Goal: Task Accomplishment & Management: Complete application form

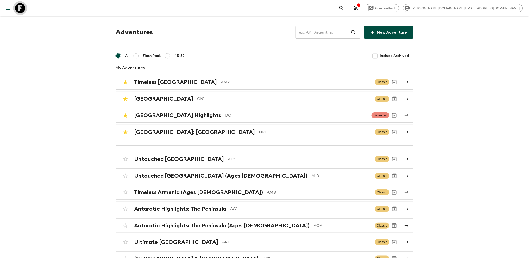
click at [24, 8] on icon at bounding box center [20, 8] width 10 height 10
click at [23, 6] on icon at bounding box center [20, 8] width 10 height 10
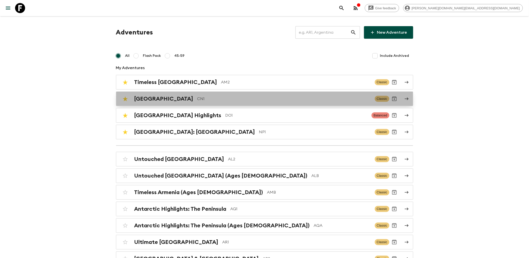
click at [155, 94] on div "China CN1 Classic" at bounding box center [254, 99] width 269 height 10
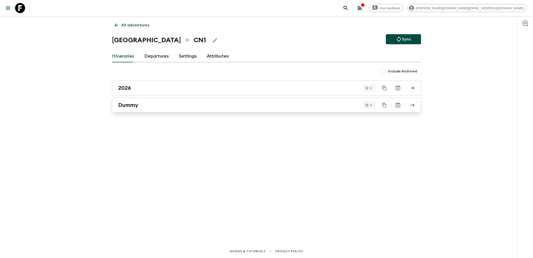
click at [147, 108] on link "Dummy" at bounding box center [266, 104] width 309 height 15
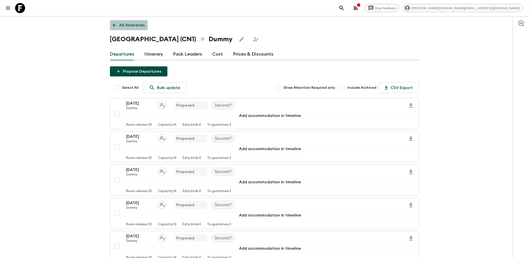
click at [115, 24] on icon at bounding box center [115, 25] width 6 height 6
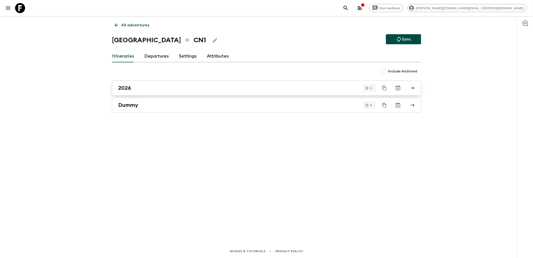
click at [132, 87] on div "2026" at bounding box center [261, 88] width 287 height 7
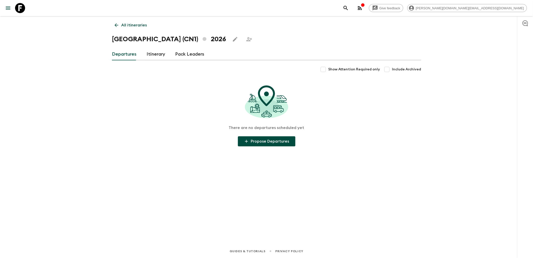
click at [156, 53] on link "Itinerary" at bounding box center [156, 54] width 19 height 12
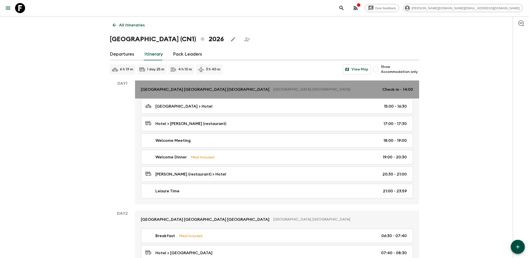
click at [207, 91] on p "[GEOGRAPHIC_DATA] [GEOGRAPHIC_DATA] [GEOGRAPHIC_DATA]" at bounding box center [205, 89] width 129 height 6
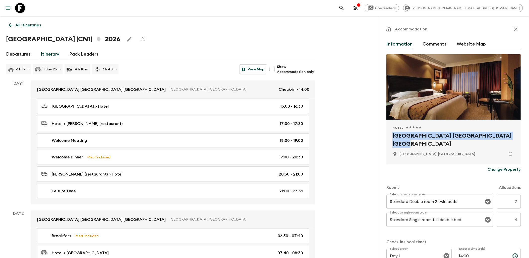
drag, startPoint x: 391, startPoint y: 135, endPoint x: 507, endPoint y: 135, distance: 116.5
click at [507, 135] on div "Hotel 1 Star 2 Stars 3 Stars 4 Stars 5 Stars Sunworld Dynasty Hotel [GEOGRAPHIC…" at bounding box center [454, 142] width 134 height 45
copy h2 "[GEOGRAPHIC_DATA] [GEOGRAPHIC_DATA] [GEOGRAPHIC_DATA]"
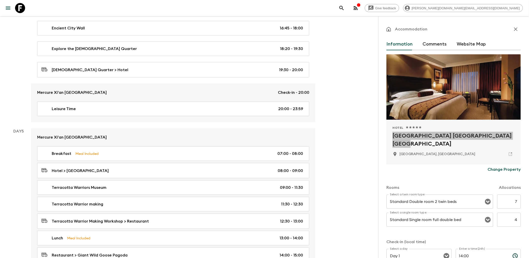
scroll to position [725, 0]
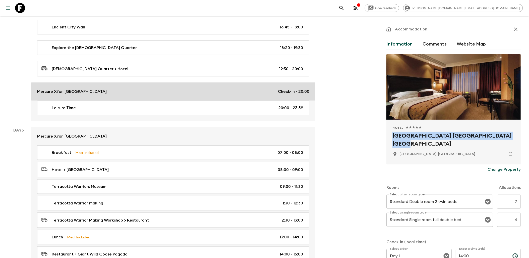
click at [140, 99] on link "Mercure Xi'an [GEOGRAPHIC_DATA] Check-in - 20:00" at bounding box center [173, 91] width 284 height 18
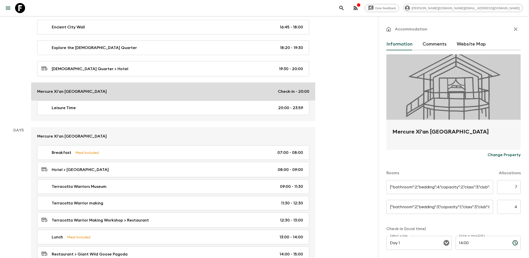
type input "Standard Twin Room"
type input "Standard Double Room"
type input "Day 4"
type input "20:00"
type input "Day 6"
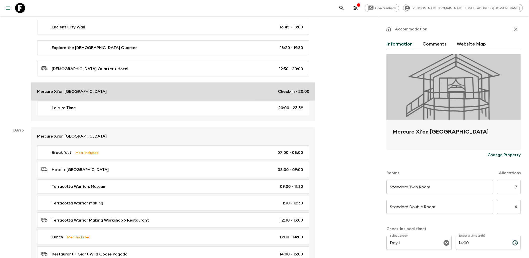
type input "08:30"
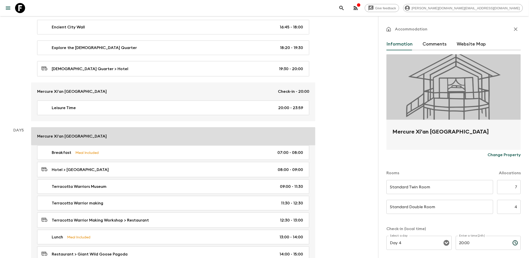
drag, startPoint x: 92, startPoint y: 141, endPoint x: 126, endPoint y: 132, distance: 34.7
click at [92, 139] on p "Mercure Xi'an [GEOGRAPHIC_DATA]" at bounding box center [72, 136] width 70 height 6
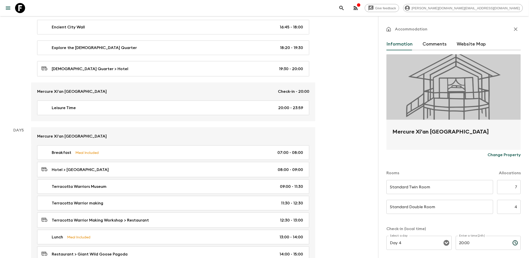
drag, startPoint x: 390, startPoint y: 131, endPoint x: 510, endPoint y: 134, distance: 119.8
click at [510, 134] on div "Mercure Xi'an [GEOGRAPHIC_DATA]" at bounding box center [454, 135] width 134 height 30
copy h2 "Mercure Xi'an [GEOGRAPHIC_DATA]"
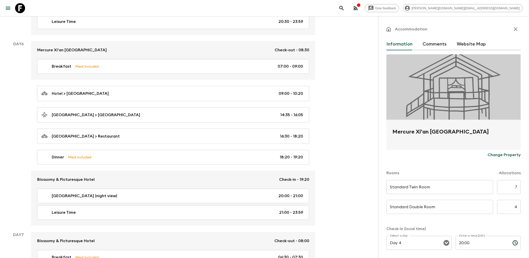
scroll to position [1116, 0]
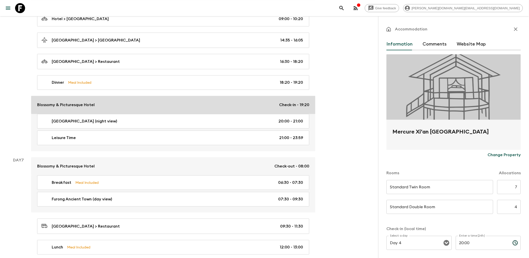
click at [112, 108] on div "Blossomy & Picturesque Hotel Check-in - 19:20" at bounding box center [173, 105] width 272 height 6
type input "standard double room"
type input "5"
type input "standard twin room"
type input "7"
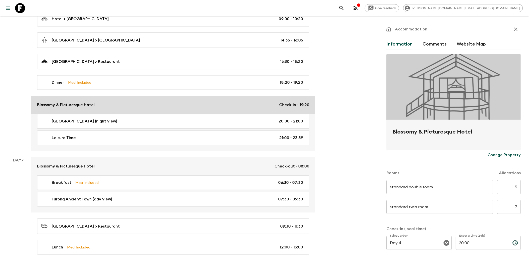
type input "Day 6"
type input "19:20"
type input "Day 7"
type input "08:00"
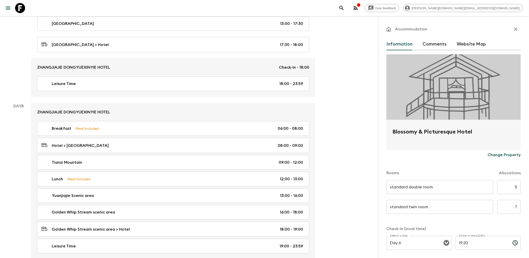
scroll to position [1367, 0]
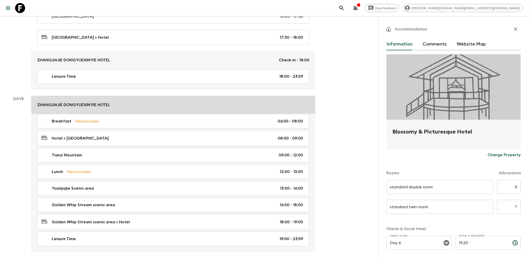
drag, startPoint x: 113, startPoint y: 111, endPoint x: 133, endPoint y: 111, distance: 20.1
click at [114, 108] on div "ZHANGJIAJIE DONGYUEXINYIE HOTEL" at bounding box center [173, 105] width 272 height 6
type input "Day 7"
type input "18:00"
type input "Day 10"
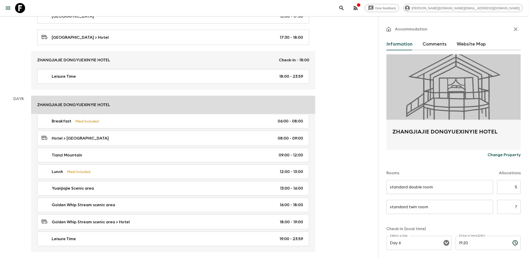
type input "08:30"
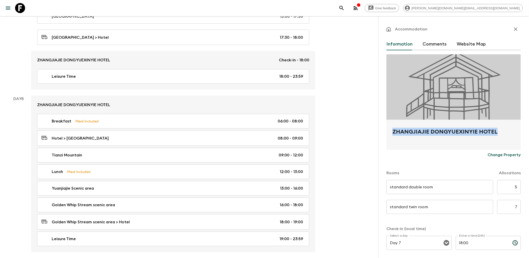
drag, startPoint x: 392, startPoint y: 131, endPoint x: 511, endPoint y: 131, distance: 119.0
click at [511, 131] on div "ZHANGJIAJIE DONGYUEXINYIE HOTEL" at bounding box center [454, 135] width 134 height 30
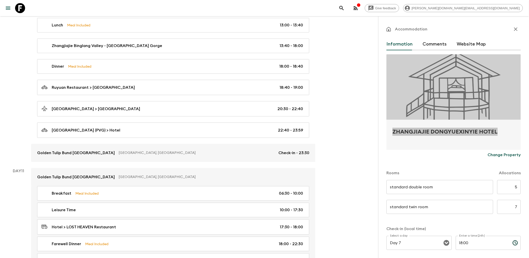
scroll to position [1925, 0]
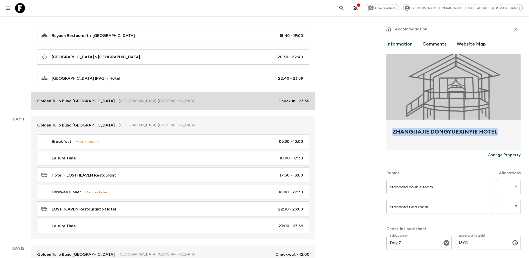
click at [119, 103] on p "[GEOGRAPHIC_DATA], [GEOGRAPHIC_DATA]" at bounding box center [197, 100] width 156 height 5
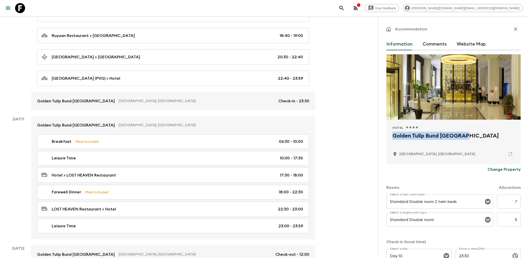
drag, startPoint x: 389, startPoint y: 135, endPoint x: 471, endPoint y: 136, distance: 81.6
click at [471, 136] on div "Hotel 1 Star 2 Stars 3 Stars 4 Stars 5 Stars Golden Tulip Bund [GEOGRAPHIC_DATA…" at bounding box center [454, 142] width 134 height 45
copy h2 "Golden Tulip Bund [GEOGRAPHIC_DATA]"
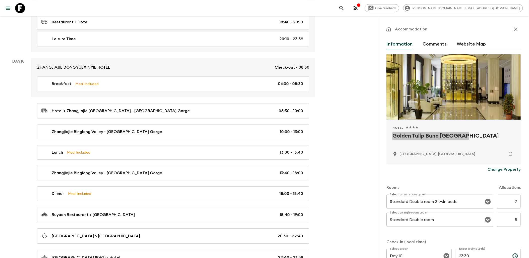
scroll to position [1746, 0]
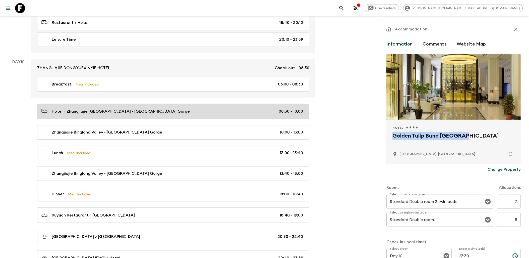
click at [160, 115] on div "Hotel > Zhangjiajie [GEOGRAPHIC_DATA] - [GEOGRAPHIC_DATA] Gorge 08:30 - 10:00" at bounding box center [172, 111] width 262 height 7
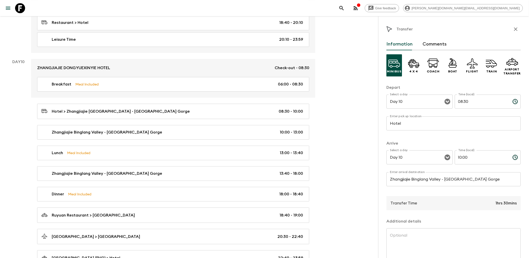
scroll to position [33, 0]
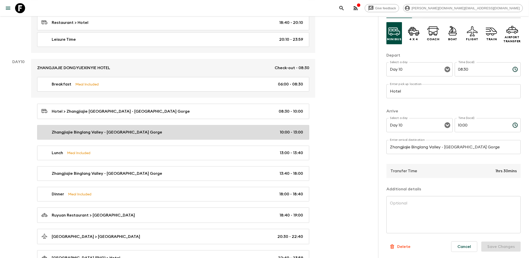
click at [199, 135] on div "Zhangjiajie Binglang Valley - [GEOGRAPHIC_DATA] Gorge 10:00 - 13:00" at bounding box center [172, 132] width 262 height 6
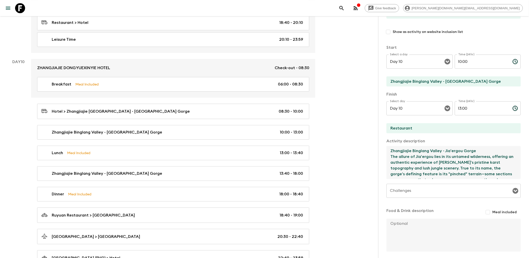
scroll to position [23, 0]
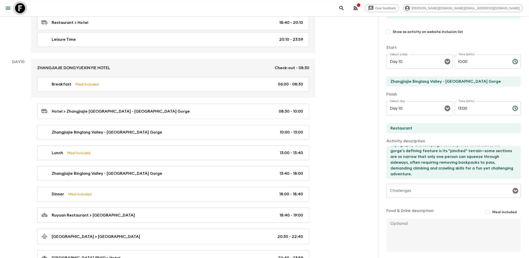
click at [19, 12] on icon at bounding box center [20, 8] width 10 height 10
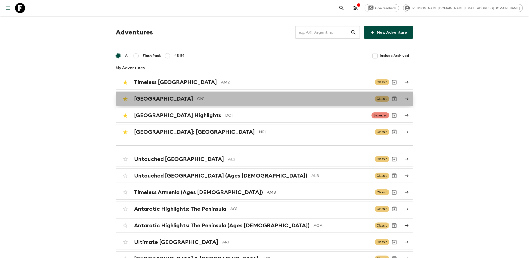
click at [197, 96] on p "CN1" at bounding box center [284, 99] width 174 height 6
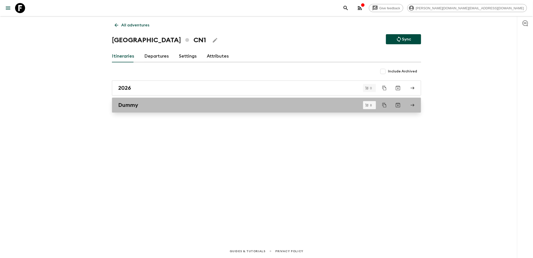
click at [154, 105] on div "Dummy" at bounding box center [261, 105] width 287 height 7
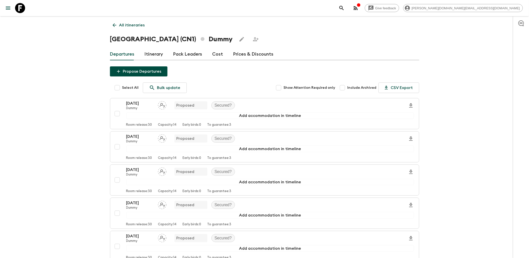
click at [142, 53] on div "Departures Itinerary Pack Leaders Cost Prices & Discounts" at bounding box center [264, 54] width 309 height 12
click at [151, 53] on link "Itinerary" at bounding box center [154, 54] width 19 height 12
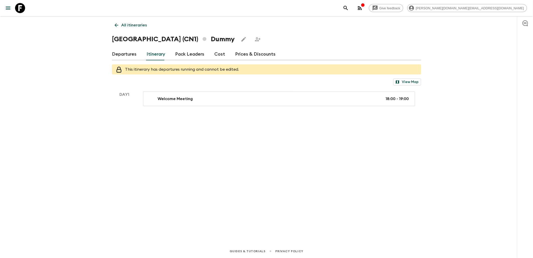
click at [127, 53] on link "Departures" at bounding box center [124, 54] width 25 height 12
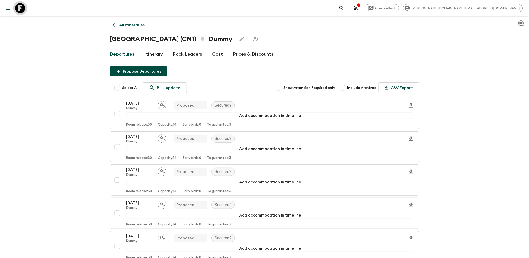
click at [23, 8] on icon at bounding box center [20, 8] width 10 height 10
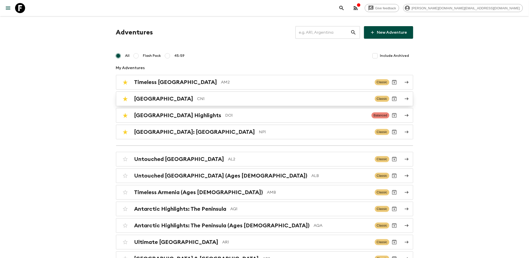
click at [197, 97] on p "CN1" at bounding box center [284, 99] width 174 height 6
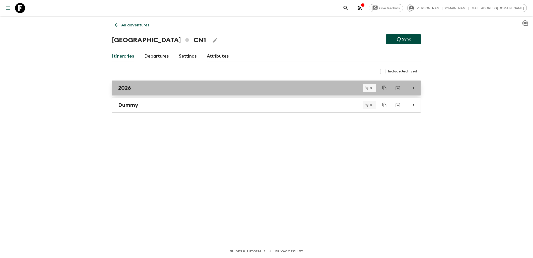
click at [140, 86] on div "2026" at bounding box center [261, 88] width 287 height 7
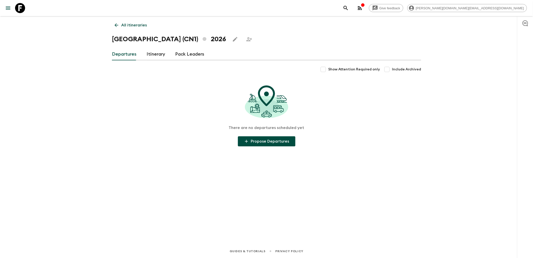
click at [152, 57] on link "Itinerary" at bounding box center [156, 54] width 19 height 12
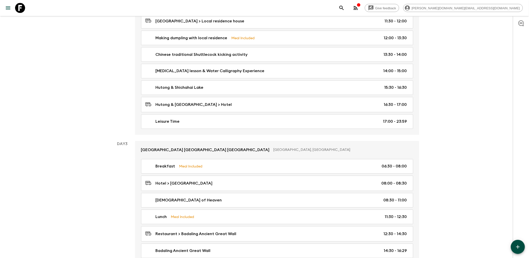
scroll to position [307, 0]
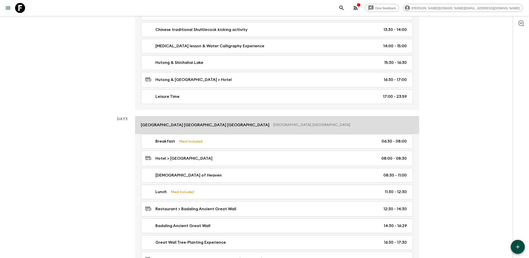
click at [189, 126] on p "[GEOGRAPHIC_DATA] [GEOGRAPHIC_DATA] [GEOGRAPHIC_DATA]" at bounding box center [205, 125] width 129 height 6
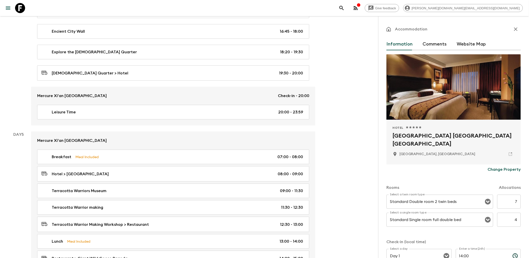
scroll to position [725, 0]
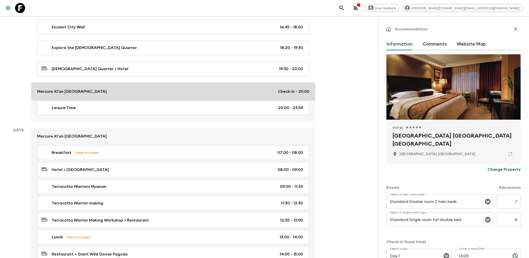
click at [127, 94] on div "Mercure Xi'an [GEOGRAPHIC_DATA] Check-in - 20:00" at bounding box center [173, 91] width 272 height 6
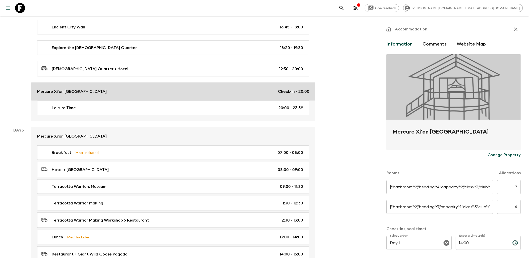
type input "Standard Twin Room"
type input "Standard Double Room"
type input "Day 4"
type input "20:00"
type input "Day 6"
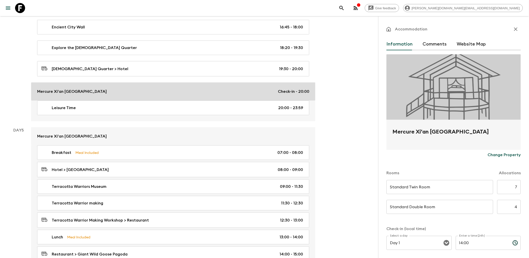
type input "08:30"
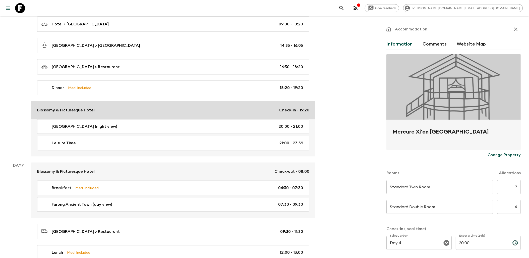
scroll to position [1116, 0]
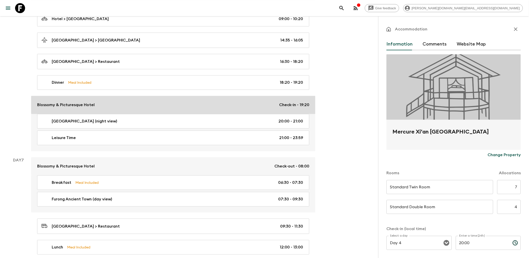
click at [123, 108] on div "Blossomy & Picturesque Hotel Check-in - 19:20" at bounding box center [173, 105] width 272 height 6
type input "standard double room"
type input "5"
type input "standard twin room"
type input "7"
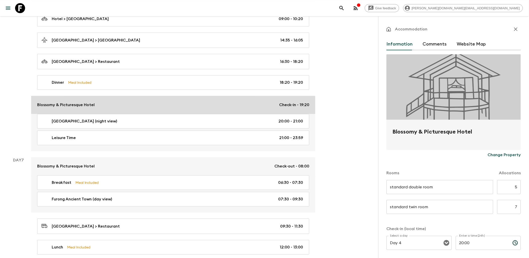
type input "Day 6"
type input "19:20"
type input "Day 7"
type input "08:00"
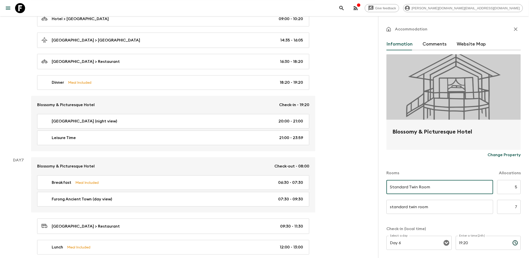
type input "Standard Twin Room"
type input "7"
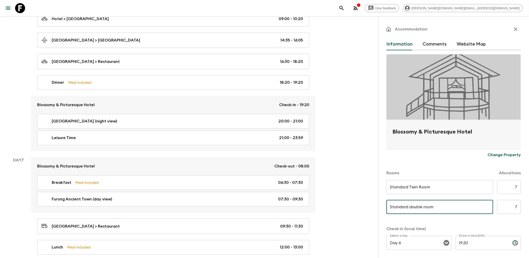
type input "Standard double room"
click at [505, 205] on input "7" at bounding box center [509, 207] width 24 height 14
type input "5"
click at [491, 221] on form "Blossomy & Picturesque Hotel Change Property Rooms Allocations Standard Twin Ro…" at bounding box center [454, 206] width 134 height 304
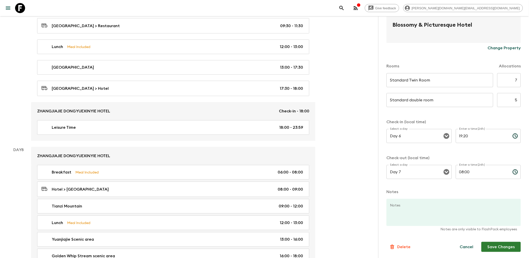
scroll to position [1395, 0]
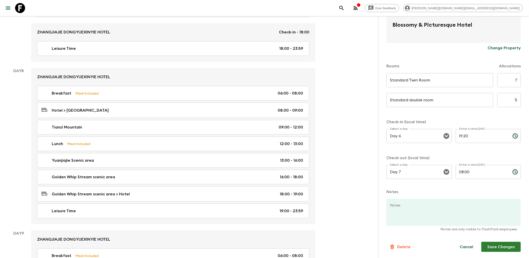
drag, startPoint x: 496, startPoint y: 246, endPoint x: 495, endPoint y: 242, distance: 4.5
click at [496, 246] on button "Save Changes" at bounding box center [501, 247] width 39 height 10
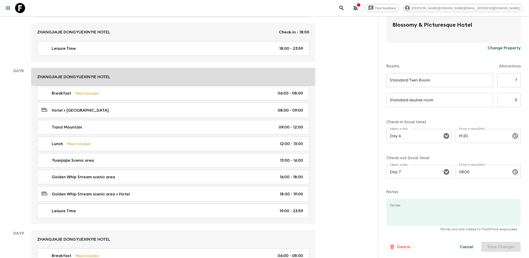
click at [100, 80] on p "ZHANGJIAJIE DONGYUEXINYIE HOTEL" at bounding box center [73, 77] width 73 height 6
type input "standard double room"
type input "5"
type input "standard twin room"
type input "7"
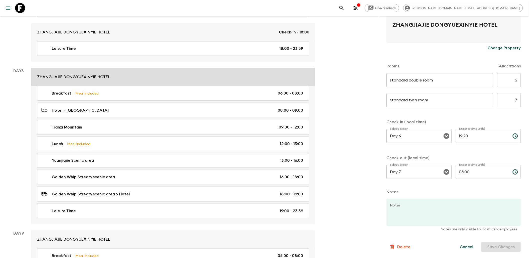
type input "Day 7"
type input "18:00"
type input "Day 10"
type input "08:30"
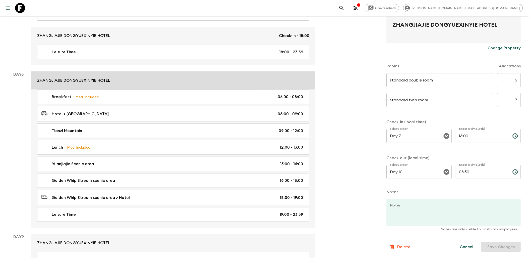
scroll to position [1339, 0]
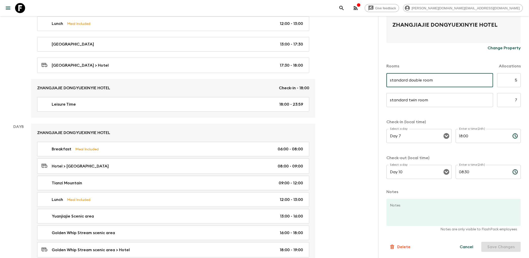
click at [443, 80] on input "standard double room" at bounding box center [440, 80] width 107 height 14
click at [443, 80] on input "text" at bounding box center [440, 80] width 107 height 14
paste input "standard twin room"
type input "standard twin room"
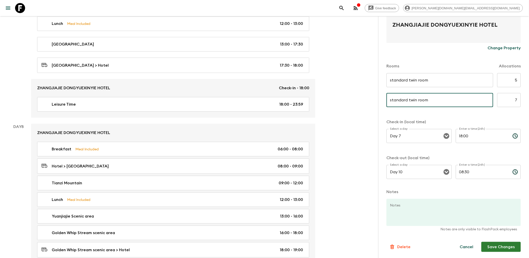
click at [415, 100] on input "standard twin room" at bounding box center [440, 100] width 107 height 14
click at [417, 99] on input "standard twin room" at bounding box center [440, 100] width 107 height 14
type input "standard double room"
click at [518, 79] on div "Accommodation Information Comments Website Map ZHANGJIAJIE DONGYUEXINYIE HOTEL …" at bounding box center [453, 145] width 151 height 258
click at [512, 80] on input "5" at bounding box center [509, 80] width 24 height 14
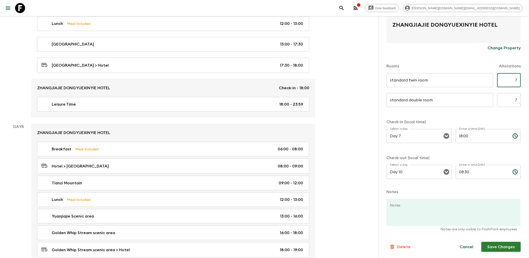
type input "7"
click at [513, 97] on input "7" at bounding box center [509, 100] width 24 height 14
type input "5"
click at [504, 110] on div "standard double room ​ ​ 5 ​" at bounding box center [454, 103] width 134 height 20
click at [503, 246] on button "Save Changes" at bounding box center [501, 247] width 39 height 10
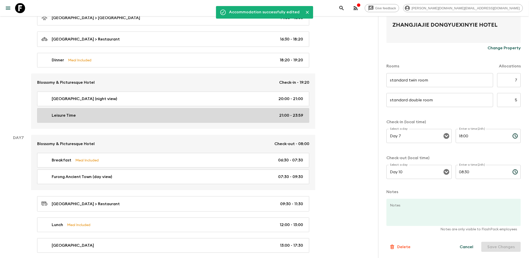
scroll to position [1172, 0]
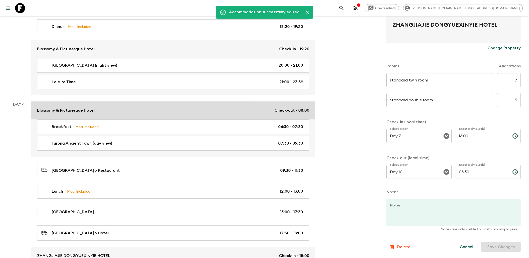
click at [137, 113] on link "Blossomy & Picturesque Hotel Check-out - 08:00" at bounding box center [173, 110] width 284 height 18
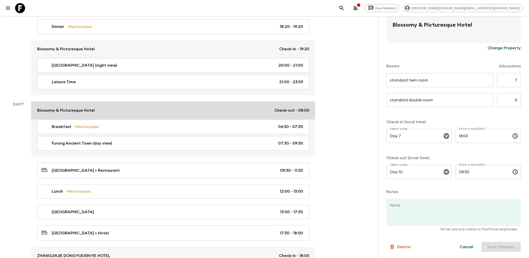
type input "Standard Twin Room"
type input "Standard double room"
type input "Day 6"
type input "19:20"
type input "Day 7"
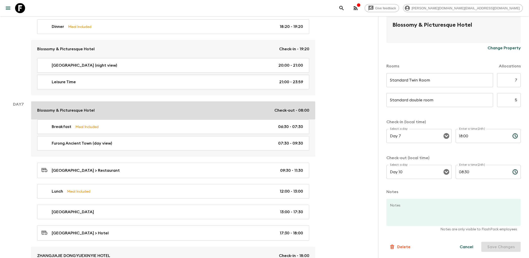
type input "08:00"
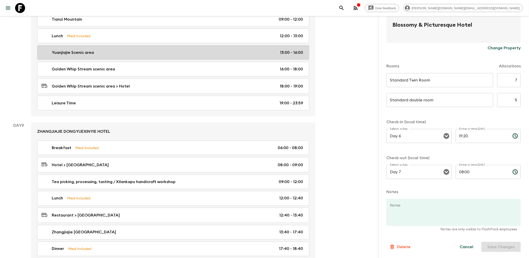
scroll to position [1507, 0]
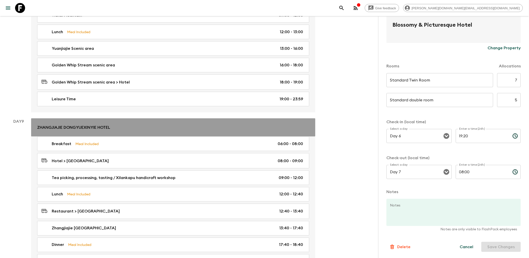
click at [121, 132] on link "ZHANGJIAJIE DONGYUEXINYIE HOTEL" at bounding box center [173, 127] width 284 height 18
type input "standard twin room"
type input "standard double room"
type input "Day 7"
type input "18:00"
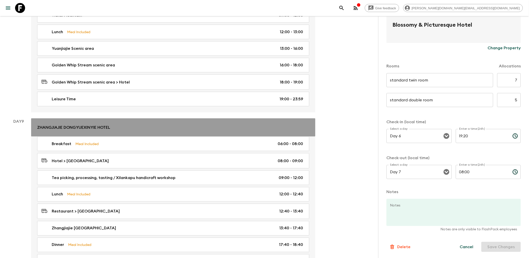
type input "Day 10"
type input "08:30"
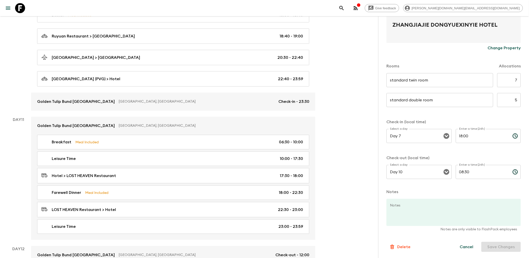
scroll to position [1925, 0]
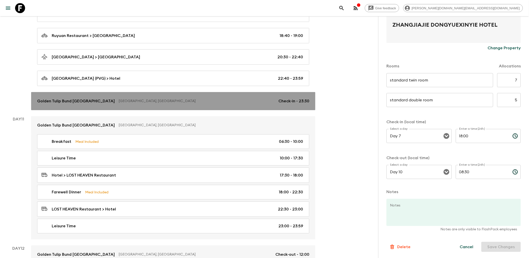
click at [123, 110] on link "Golden Tulip Bund [GEOGRAPHIC_DATA] [GEOGRAPHIC_DATA], [GEOGRAPHIC_DATA] Check-…" at bounding box center [173, 101] width 284 height 18
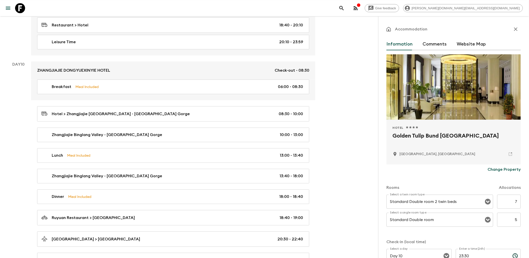
scroll to position [1730, 0]
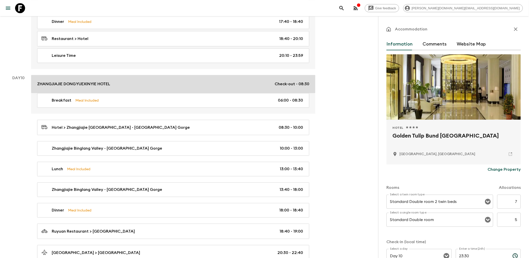
click at [172, 93] on link "ZHANGJIAJIE DONGYUEXINYIE HOTEL Check-out - 08:30" at bounding box center [173, 84] width 284 height 18
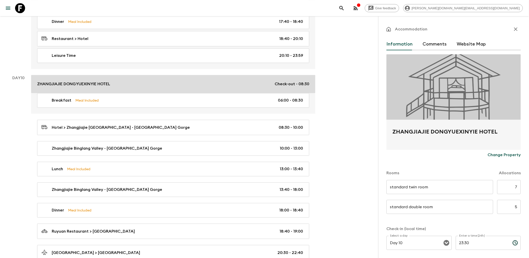
type input "Day 7"
type input "18:00"
type input "Day 10"
type input "08:30"
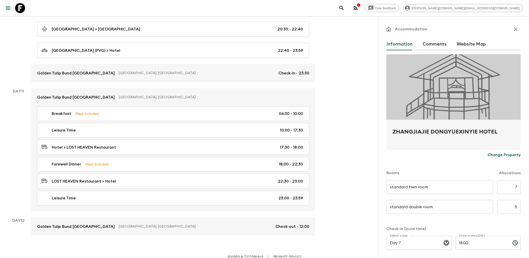
scroll to position [1969, 0]
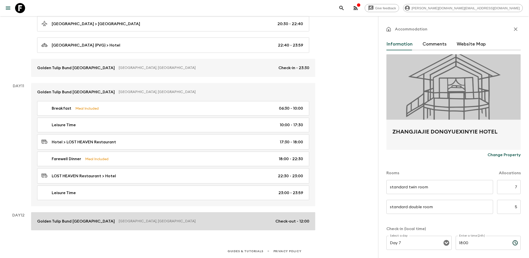
click at [163, 222] on p "[GEOGRAPHIC_DATA], [GEOGRAPHIC_DATA]" at bounding box center [195, 220] width 153 height 5
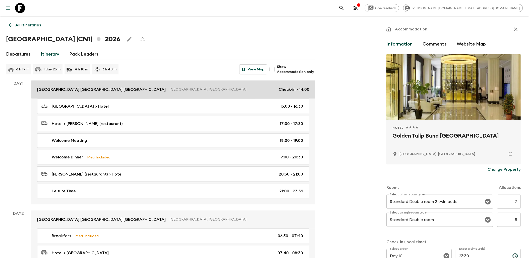
click at [164, 84] on link "[GEOGRAPHIC_DATA] [GEOGRAPHIC_DATA] [GEOGRAPHIC_DATA] [GEOGRAPHIC_DATA], [GEOGR…" at bounding box center [173, 89] width 284 height 18
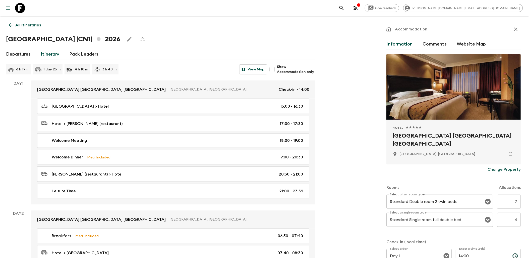
click at [23, 8] on icon at bounding box center [20, 8] width 10 height 10
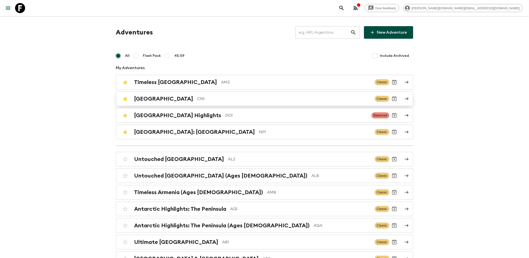
click at [198, 100] on p "CN1" at bounding box center [284, 99] width 174 height 6
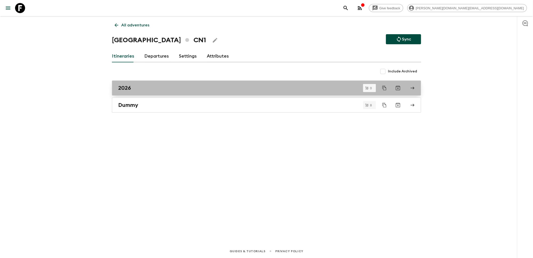
click at [144, 91] on link "2026" at bounding box center [266, 87] width 309 height 15
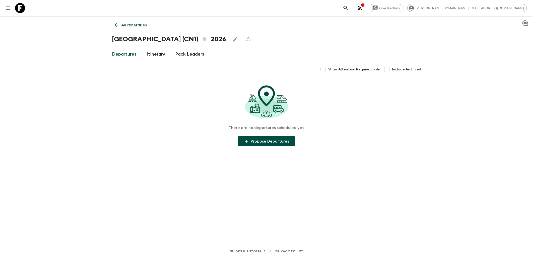
click at [155, 56] on link "Itinerary" at bounding box center [156, 54] width 19 height 12
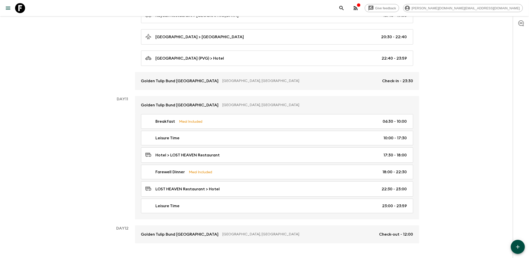
scroll to position [1969, 0]
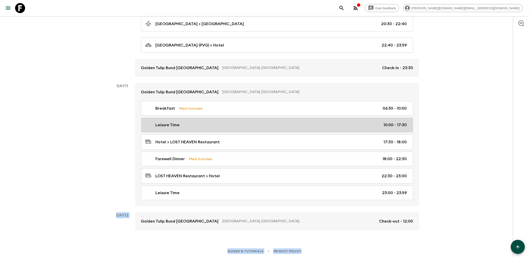
drag, startPoint x: 448, startPoint y: 220, endPoint x: 229, endPoint y: 126, distance: 238.3
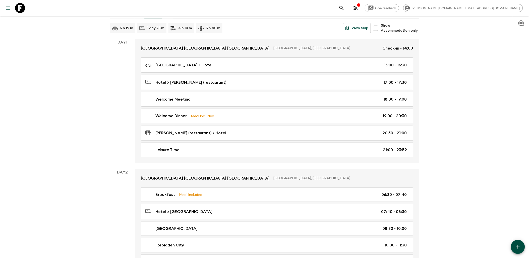
scroll to position [0, 0]
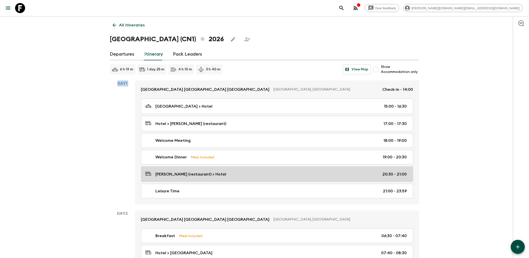
drag, startPoint x: 114, startPoint y: 83, endPoint x: 310, endPoint y: 175, distance: 216.6
click at [310, 175] on div "Day 1 [GEOGRAPHIC_DATA] [GEOGRAPHIC_DATA] [GEOGRAPHIC_DATA] [GEOGRAPHIC_DATA], …" at bounding box center [264, 142] width 309 height 124
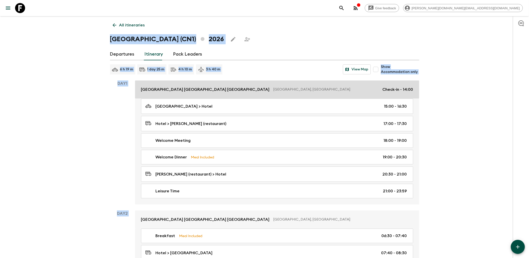
click at [274, 89] on p "[GEOGRAPHIC_DATA], [GEOGRAPHIC_DATA]" at bounding box center [326, 89] width 105 height 5
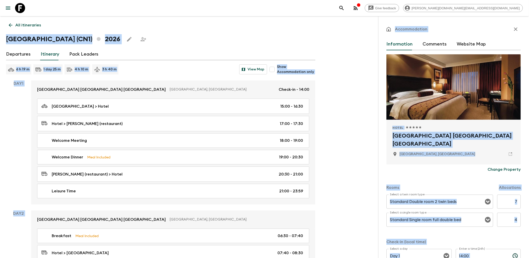
drag, startPoint x: 510, startPoint y: 26, endPoint x: 507, endPoint y: 27, distance: 3.0
click at [513, 26] on icon "button" at bounding box center [516, 29] width 6 height 6
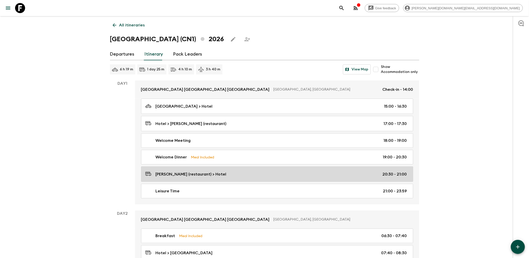
click at [240, 175] on div "[PERSON_NAME] (restaurant) > Hotel 20:30 - 21:00" at bounding box center [276, 174] width 262 height 7
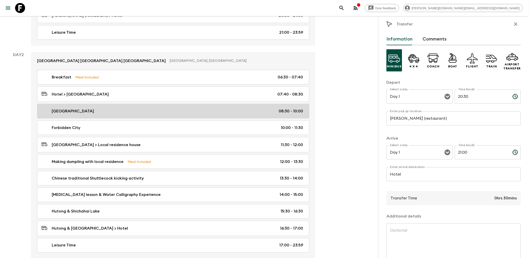
scroll to position [167, 0]
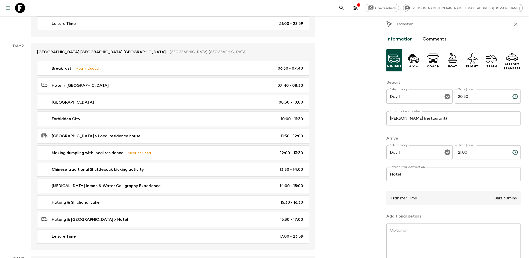
drag, startPoint x: 513, startPoint y: 23, endPoint x: 479, endPoint y: 56, distance: 47.4
click at [514, 23] on icon "button" at bounding box center [516, 24] width 4 height 4
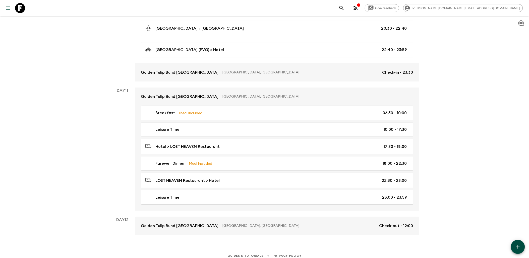
scroll to position [1969, 0]
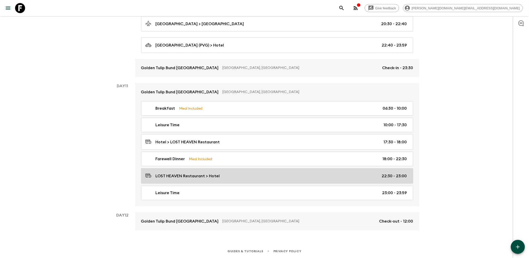
click at [258, 176] on div "LOST HEAVEN Restaurant > Hotel 22:30 - 23:00" at bounding box center [276, 175] width 262 height 7
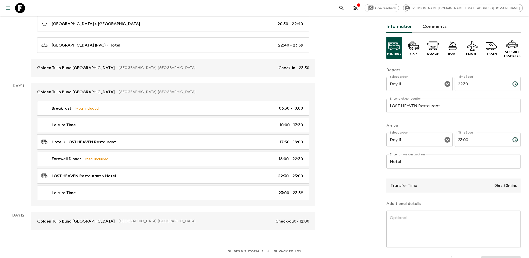
scroll to position [33, 0]
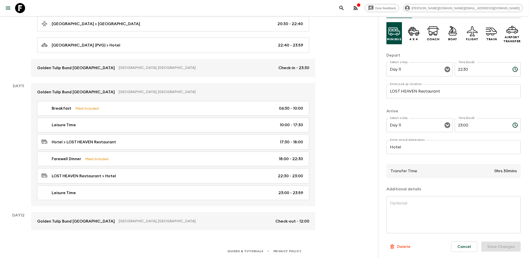
click at [23, 4] on icon at bounding box center [20, 8] width 10 height 10
